Goal: Task Accomplishment & Management: Use online tool/utility

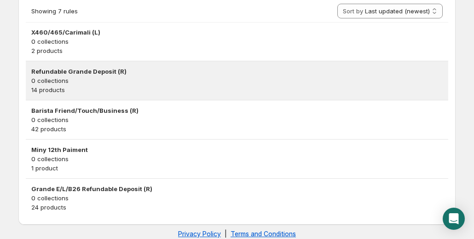
scroll to position [271, 0]
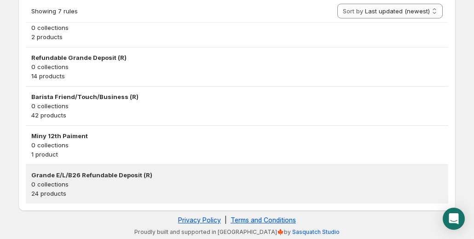
click at [62, 175] on h3 "Grande E/L/B26 Refundable Deposit (R)" at bounding box center [237, 174] width 412 height 9
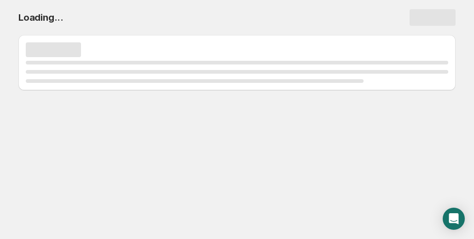
scroll to position [0, 0]
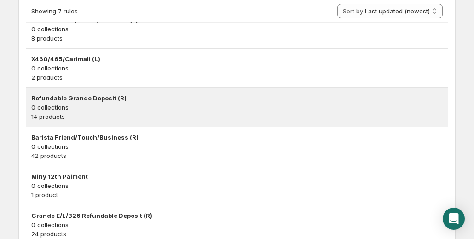
scroll to position [271, 0]
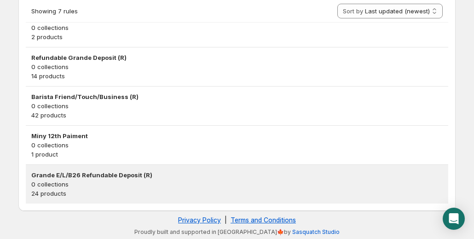
click at [109, 173] on h3 "Grande E/L/B26 Refundable Deposit (R)" at bounding box center [237, 174] width 412 height 9
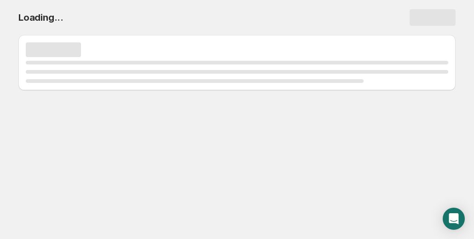
scroll to position [0, 0]
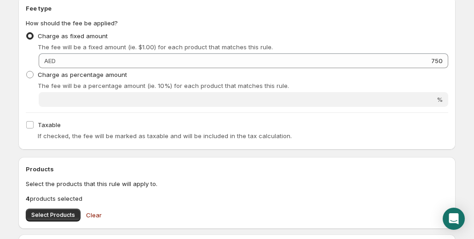
scroll to position [230, 0]
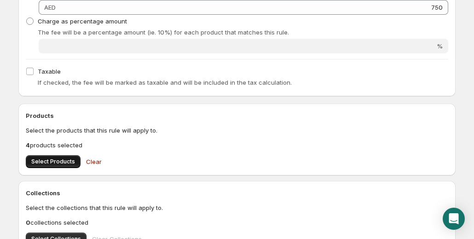
click at [59, 158] on span "Select Products" at bounding box center [53, 161] width 44 height 7
click at [65, 158] on span "Select Products" at bounding box center [53, 161] width 44 height 7
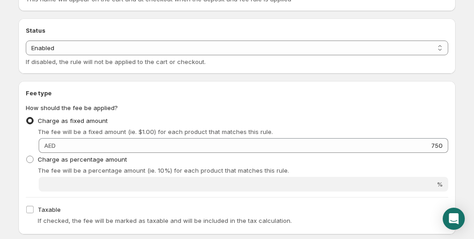
scroll to position [0, 0]
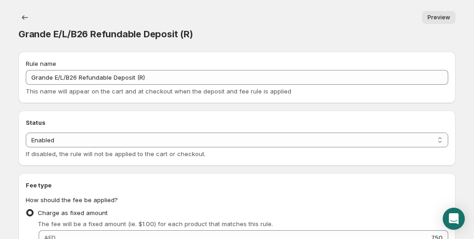
click at [219, 29] on div "Grande E/L/B26 Refundable Deposit (R). This page is ready Grande E/L/B26 Refund…" at bounding box center [237, 26] width 438 height 52
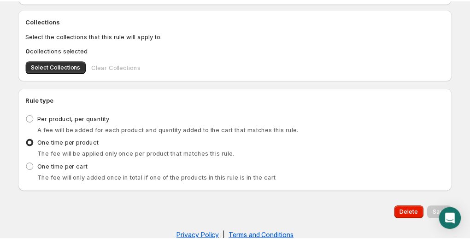
scroll to position [419, 0]
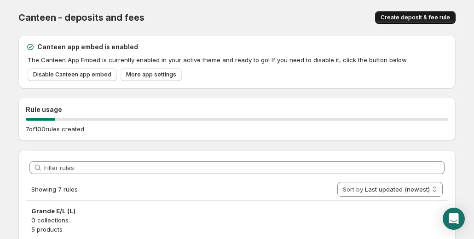
click at [426, 13] on button "Create deposit & fee rule" at bounding box center [415, 17] width 81 height 13
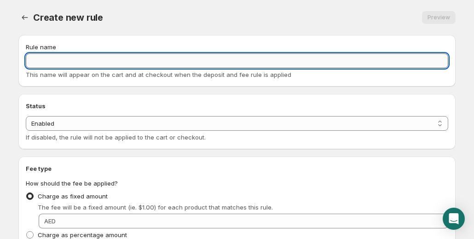
click at [82, 56] on input "Rule name" at bounding box center [237, 60] width 423 height 15
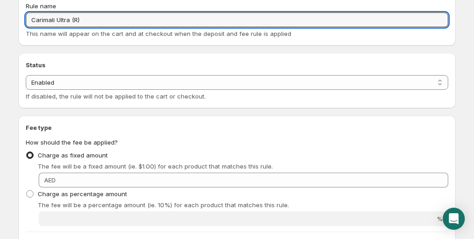
scroll to position [92, 0]
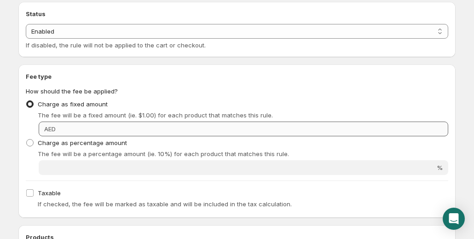
type input "Carimali Ultra (R)"
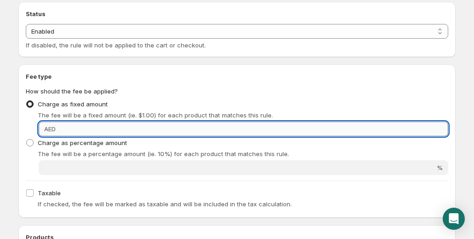
click at [100, 128] on input "Fixed amount" at bounding box center [253, 129] width 390 height 15
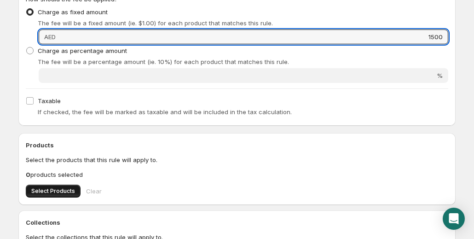
type input "1500"
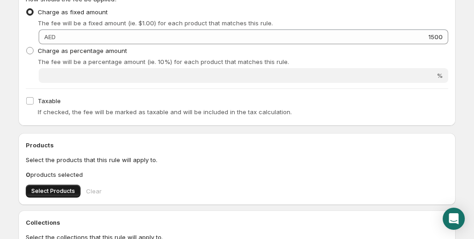
click at [58, 192] on span "Select Products" at bounding box center [53, 190] width 44 height 7
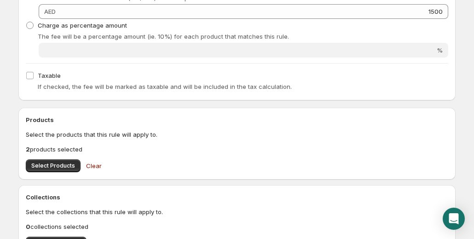
scroll to position [276, 0]
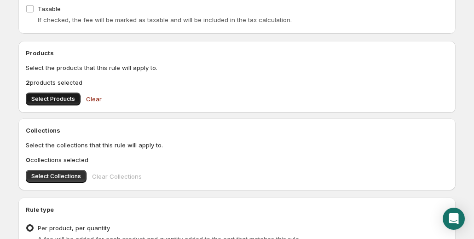
click at [56, 102] on span "Select Products" at bounding box center [53, 98] width 44 height 7
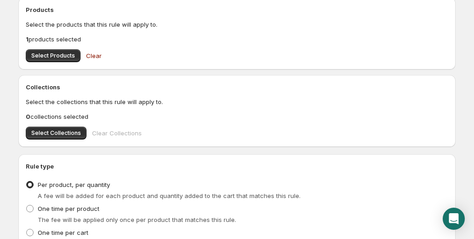
scroll to position [368, 0]
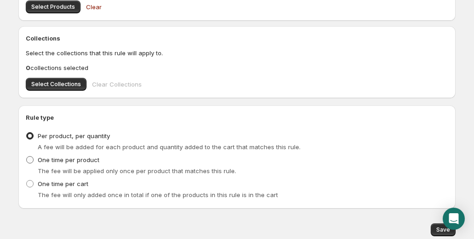
click at [32, 161] on span at bounding box center [29, 159] width 7 height 7
click at [27, 157] on input "One time per product" at bounding box center [26, 156] width 0 height 0
radio input "true"
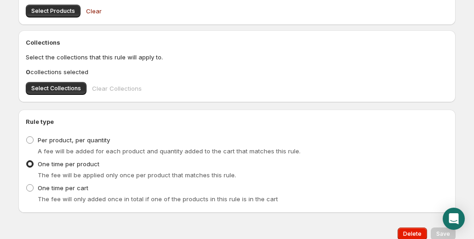
scroll to position [402, 0]
